Goal: Task Accomplishment & Management: Complete application form

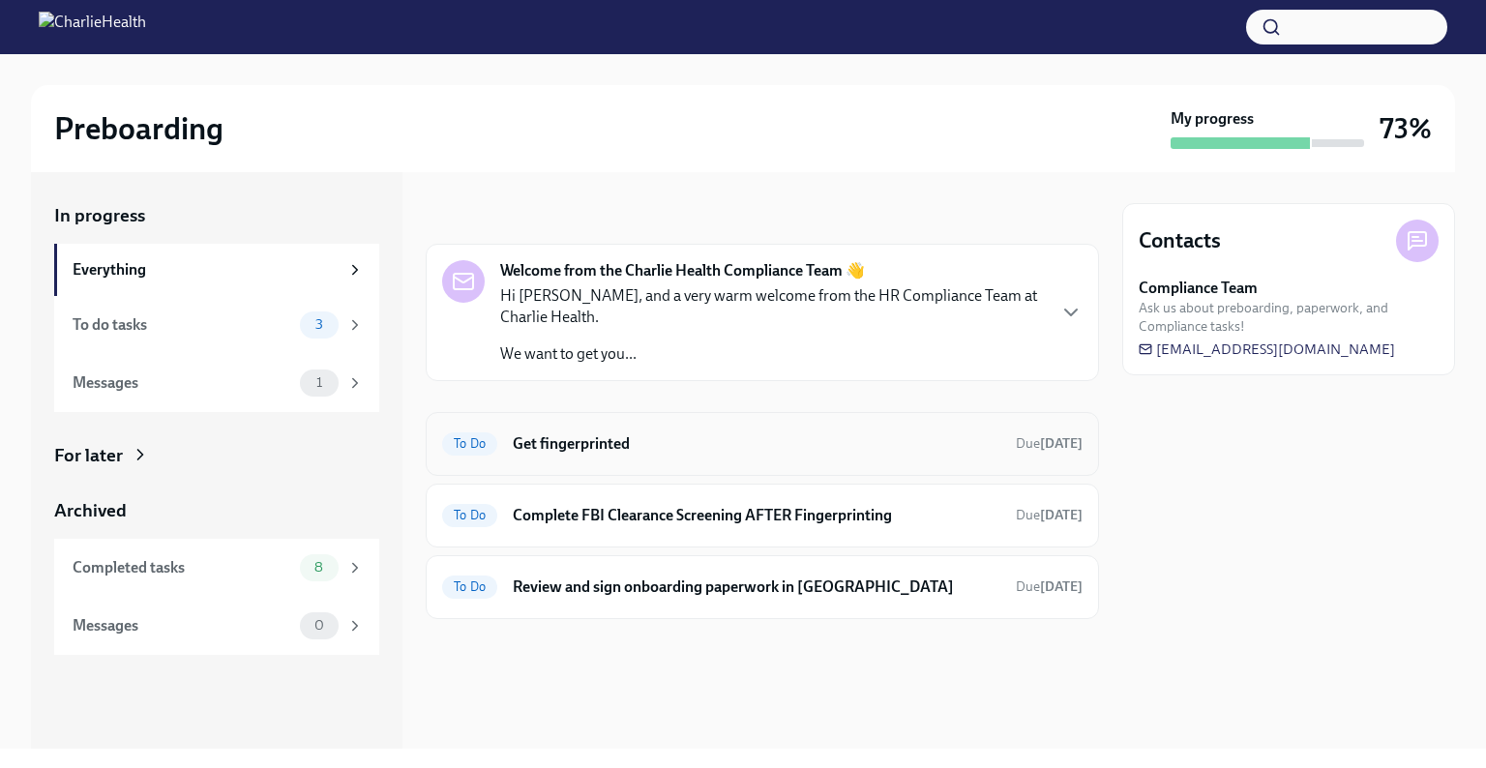
click at [594, 433] on h6 "Get fingerprinted" at bounding box center [757, 443] width 488 height 21
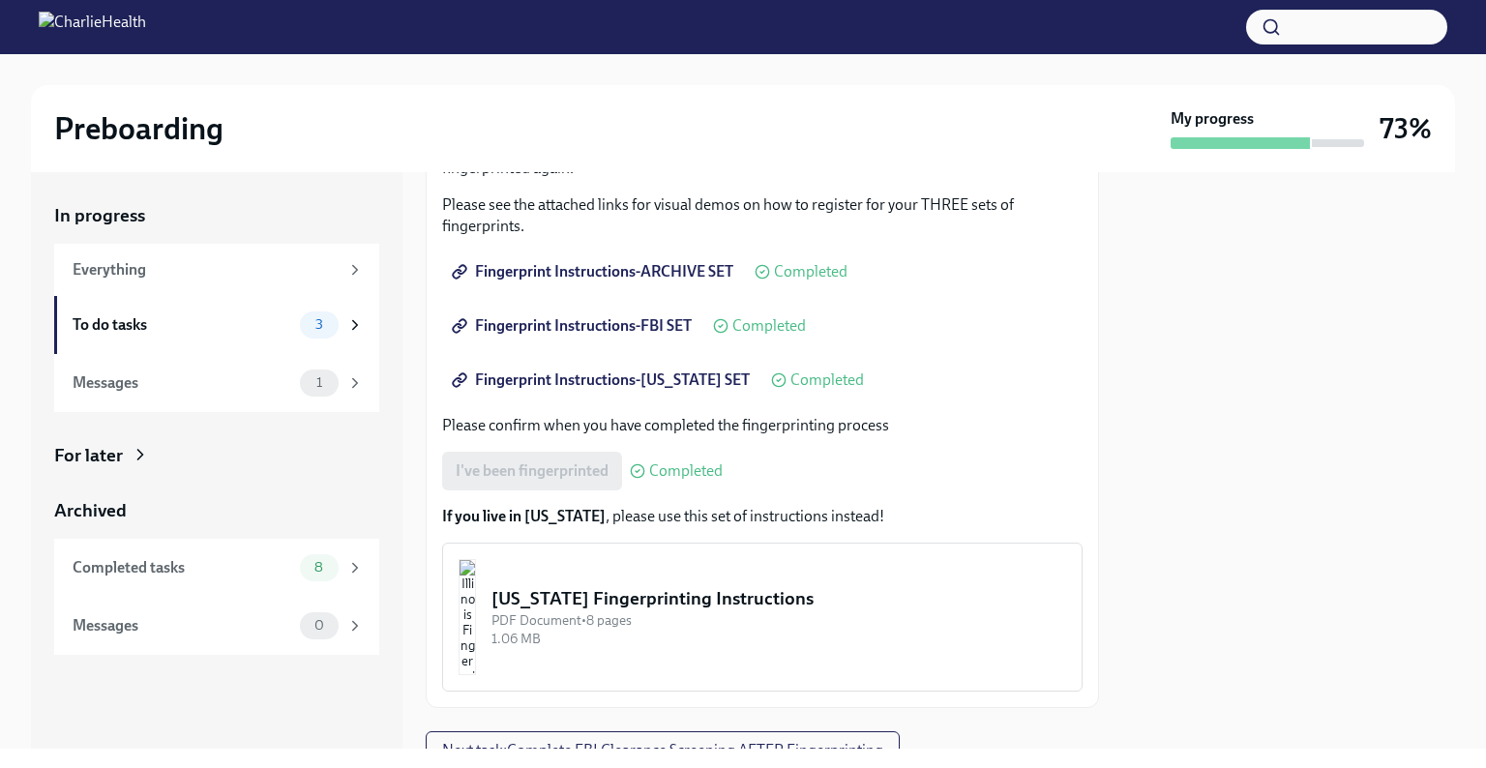
scroll to position [330, 0]
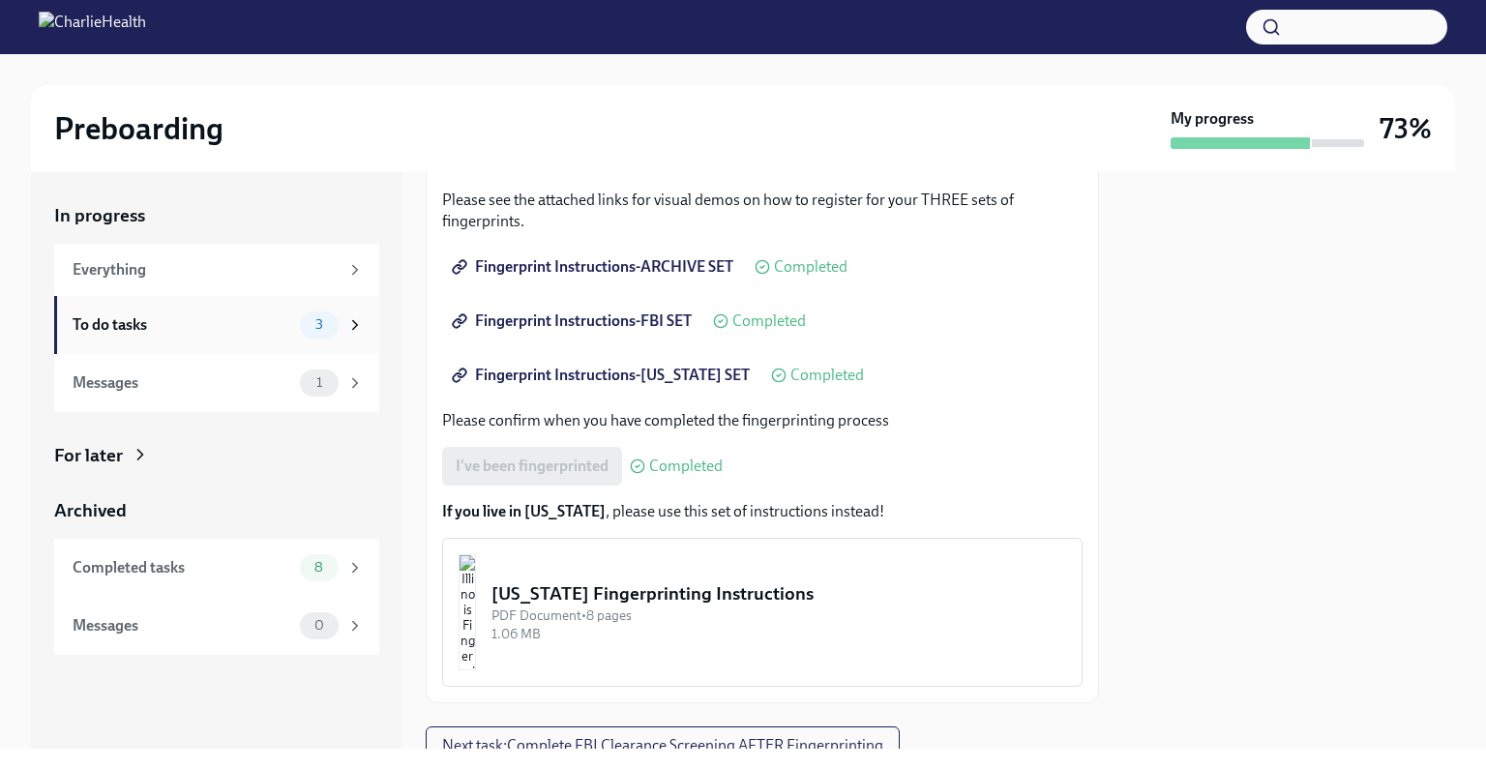
click at [277, 307] on div "To do tasks 3" at bounding box center [216, 325] width 325 height 58
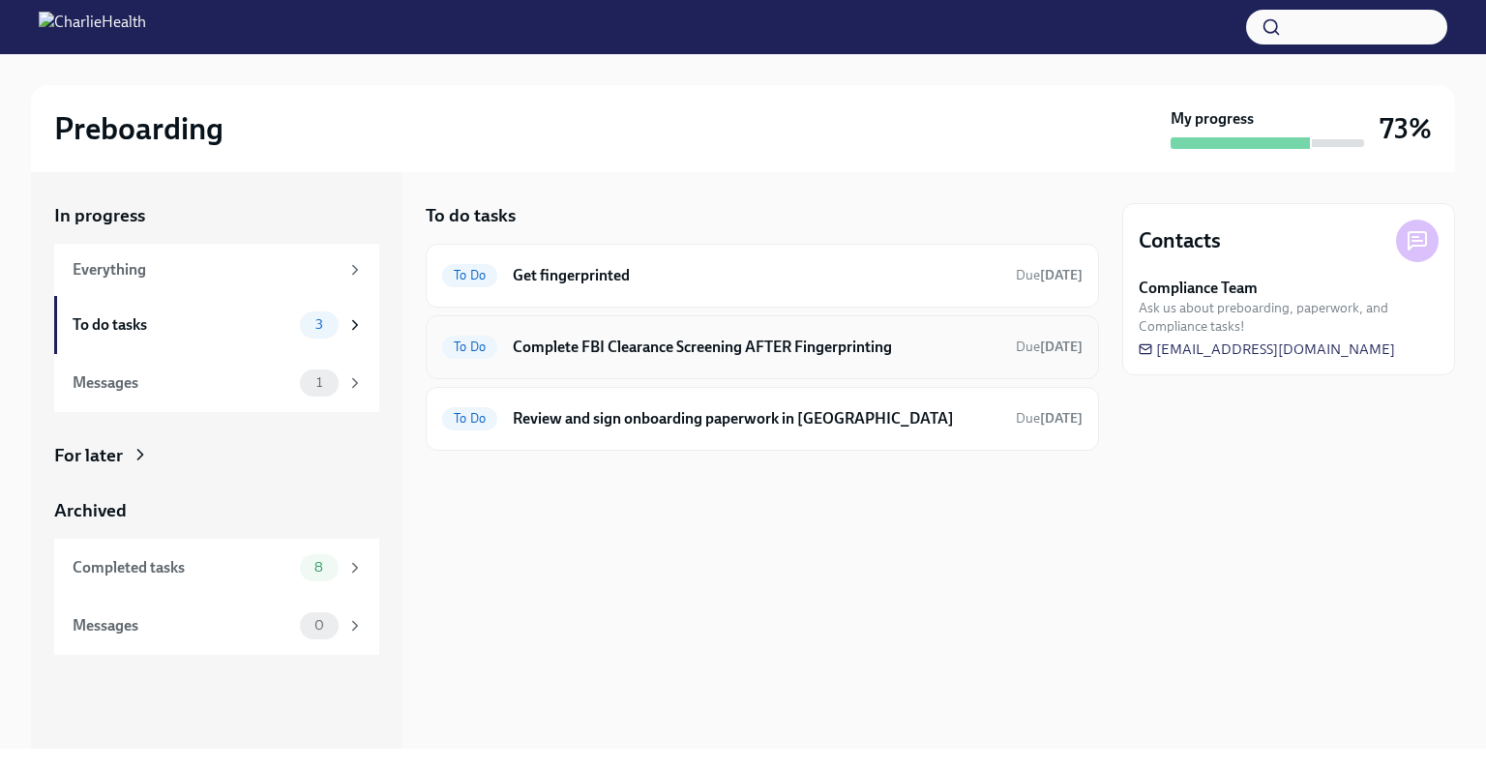
click at [576, 370] on div "To Do Complete FBI Clearance Screening AFTER Fingerprinting Due [DATE]" at bounding box center [762, 347] width 673 height 64
click at [604, 350] on h6 "Complete FBI Clearance Screening AFTER Fingerprinting" at bounding box center [757, 347] width 488 height 21
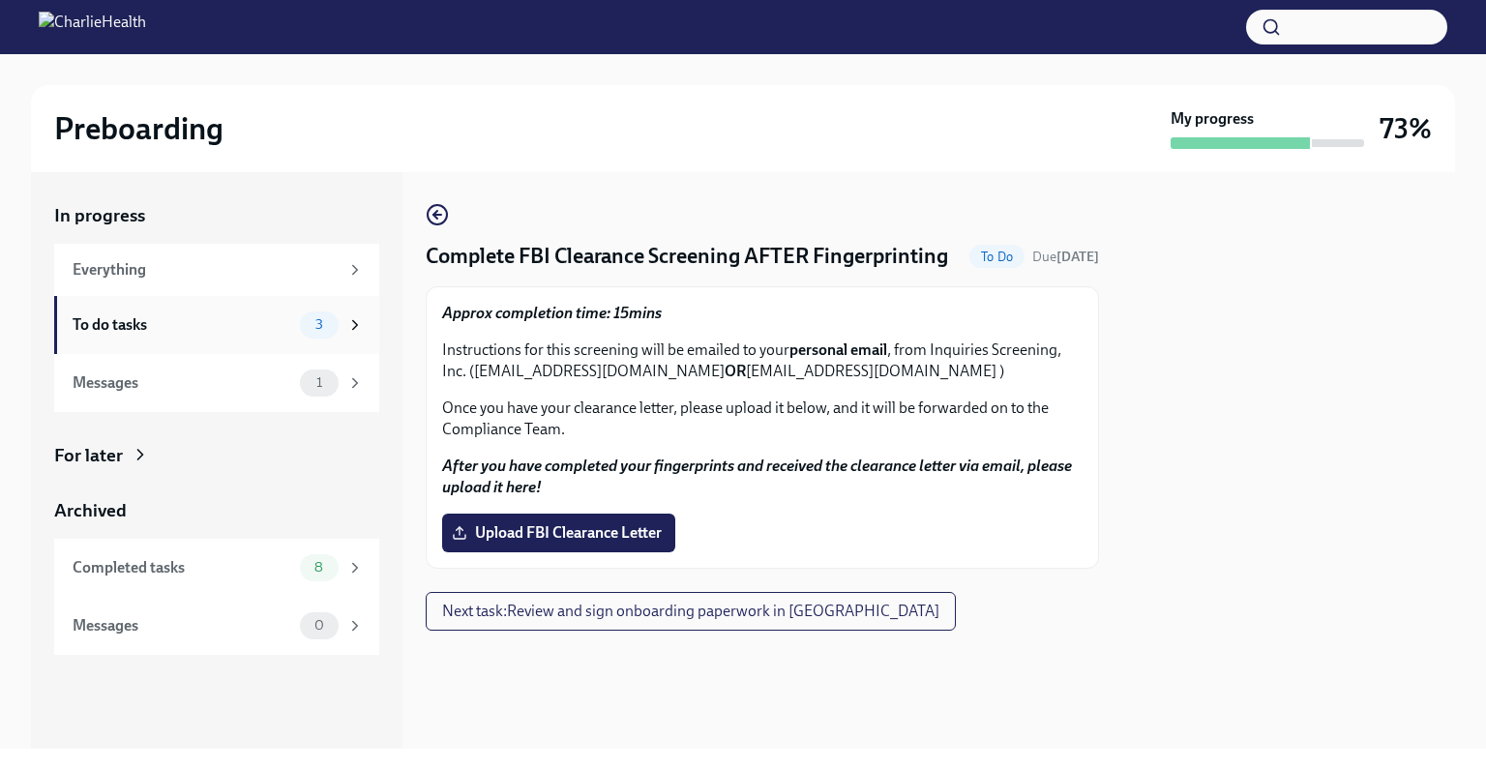
click at [231, 319] on div "To do tasks" at bounding box center [183, 324] width 220 height 21
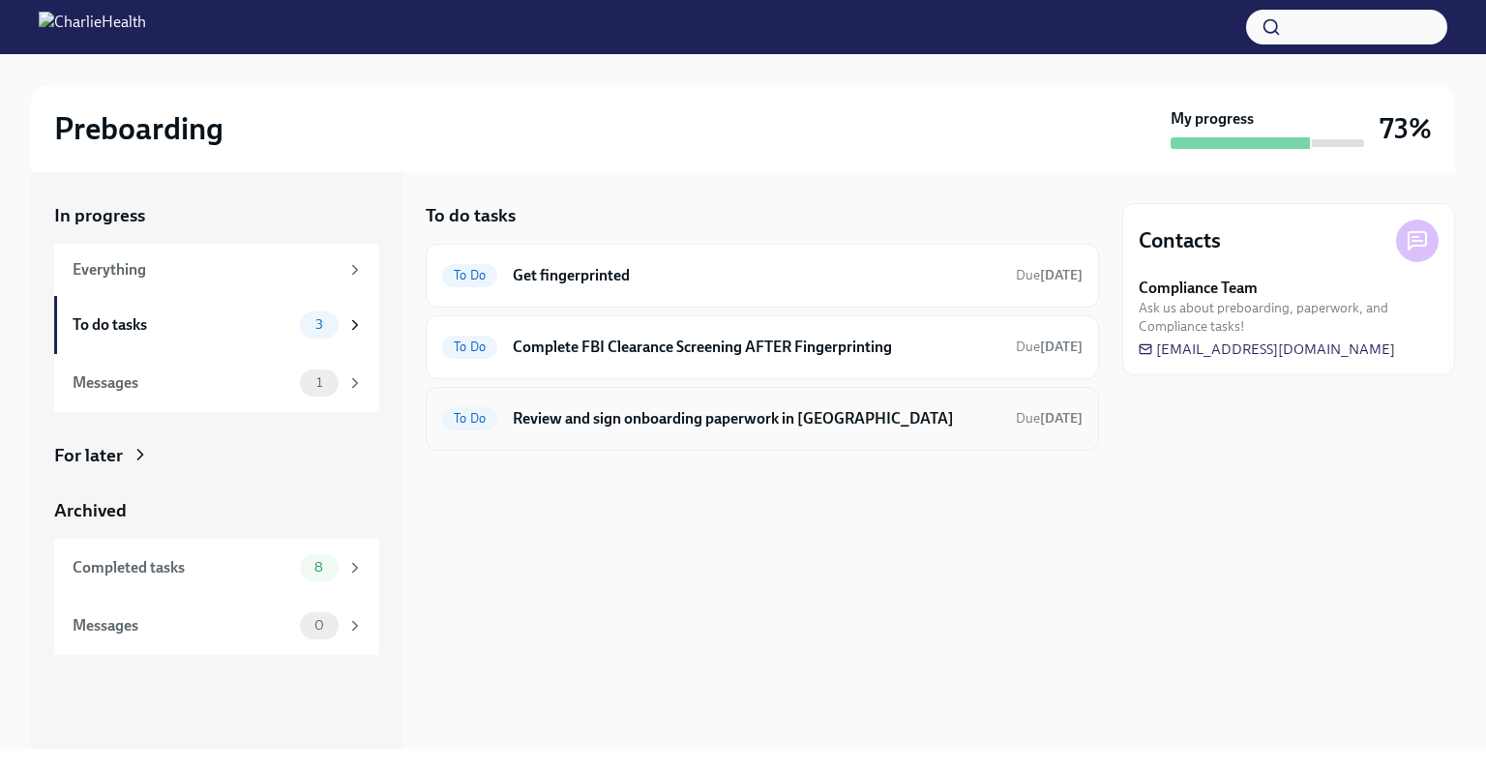
click at [584, 424] on h6 "Review and sign onboarding paperwork in [GEOGRAPHIC_DATA]" at bounding box center [757, 418] width 488 height 21
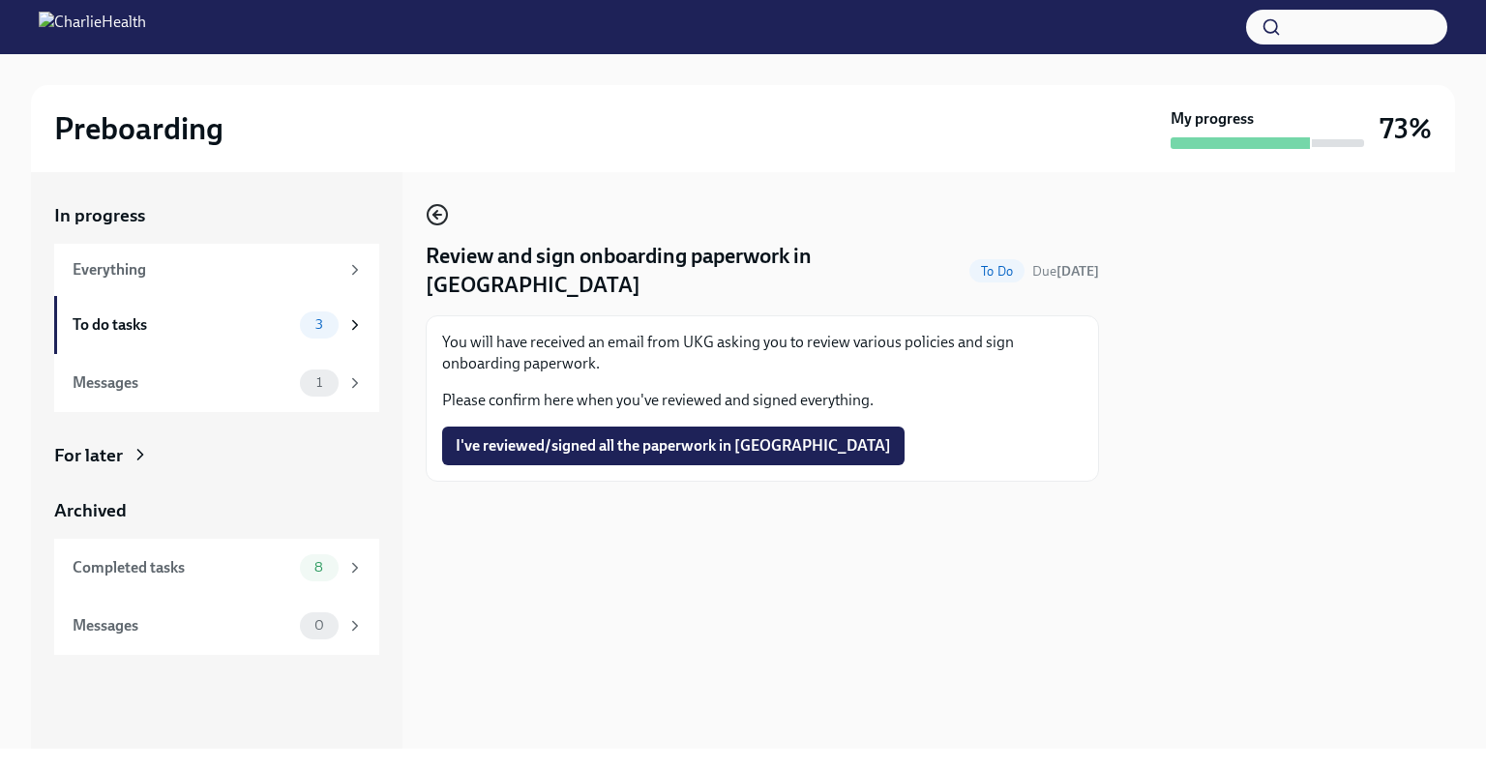
click at [430, 218] on icon "button" at bounding box center [437, 214] width 23 height 23
